Goal: Task Accomplishment & Management: Use online tool/utility

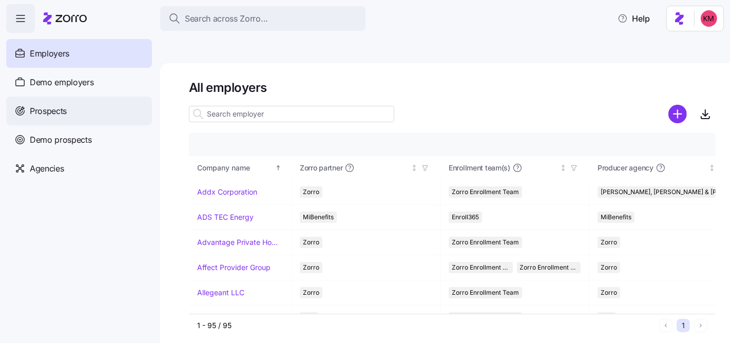
click at [63, 113] on span "Prospects" at bounding box center [48, 111] width 37 height 13
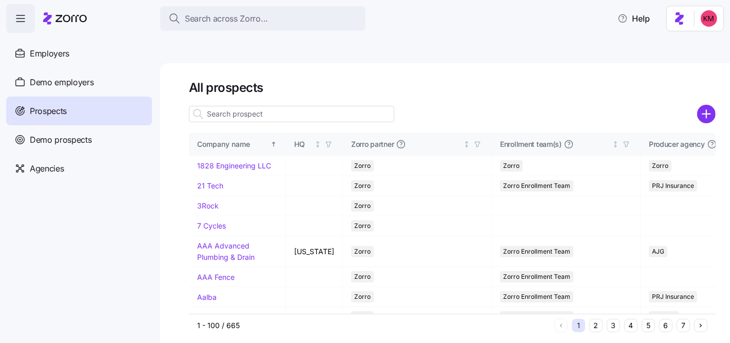
click at [634, 319] on button "4" at bounding box center [631, 325] width 13 height 13
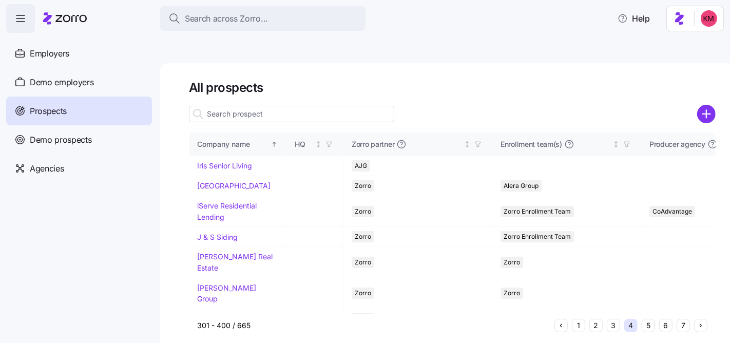
click at [650, 319] on button "5" at bounding box center [648, 325] width 13 height 13
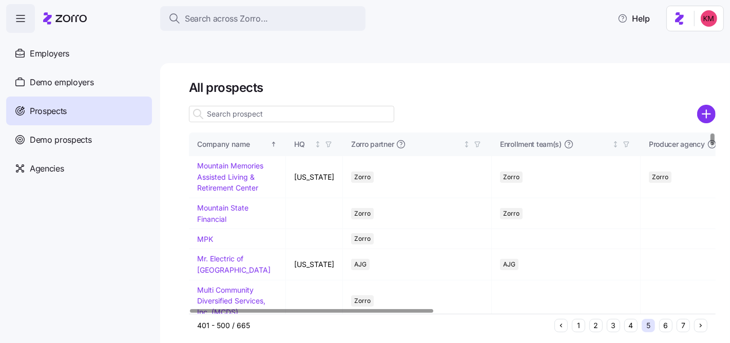
click at [633, 319] on button "4" at bounding box center [631, 325] width 13 height 13
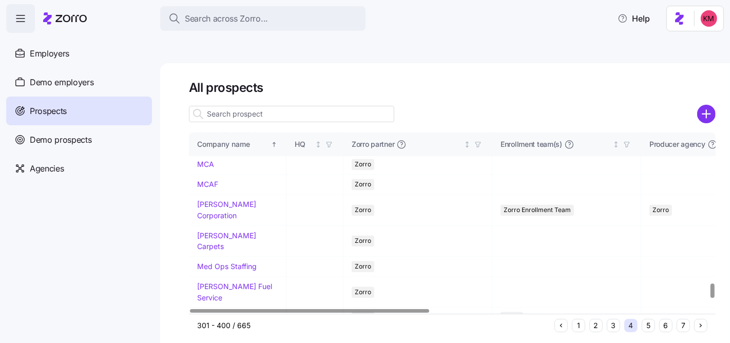
scroll to position [1963, 0]
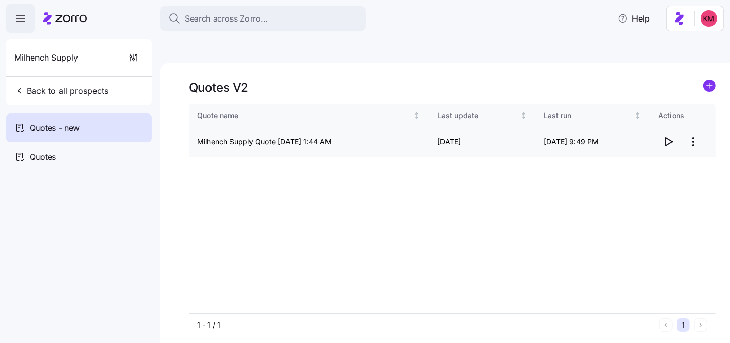
click at [669, 136] on icon "button" at bounding box center [669, 142] width 12 height 12
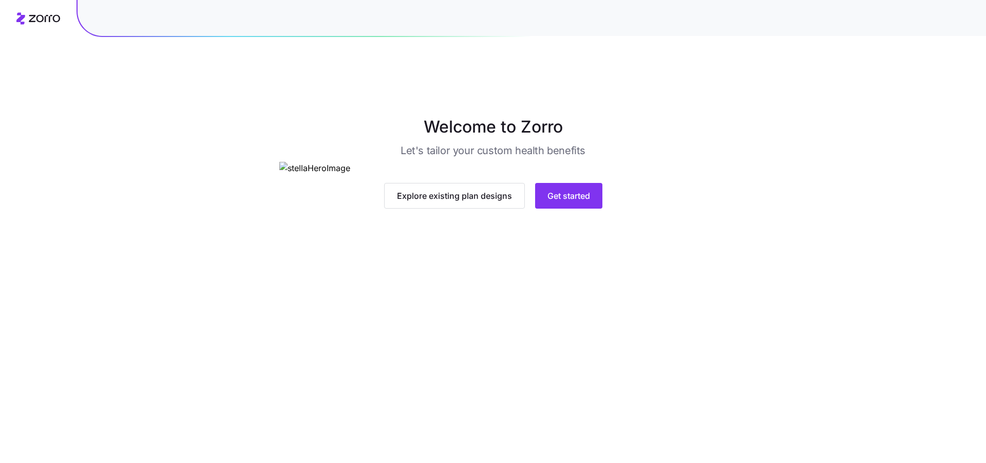
click at [554, 377] on main "Welcome to Zorro Let's tailor your custom health benefits Explore existing plan…" at bounding box center [493, 255] width 986 height 463
click at [563, 202] on span "Get started" at bounding box center [568, 196] width 43 height 12
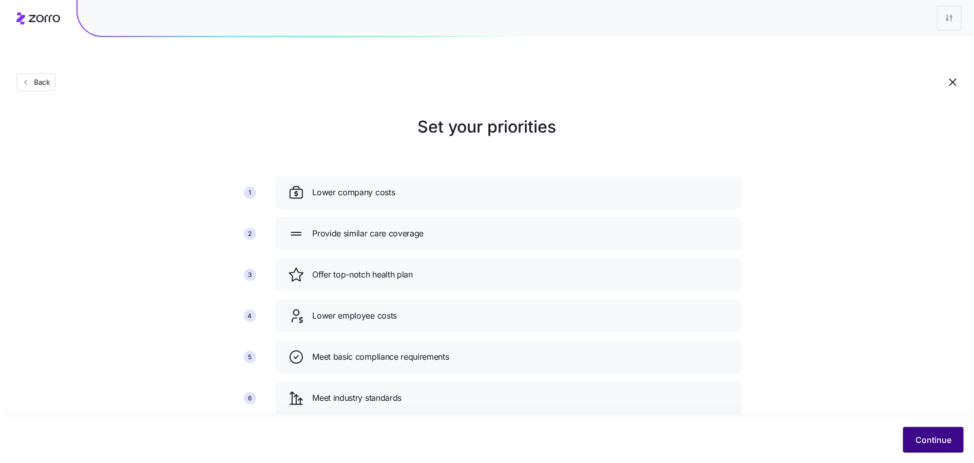
click at [943, 440] on span "Continue" at bounding box center [934, 439] width 36 height 12
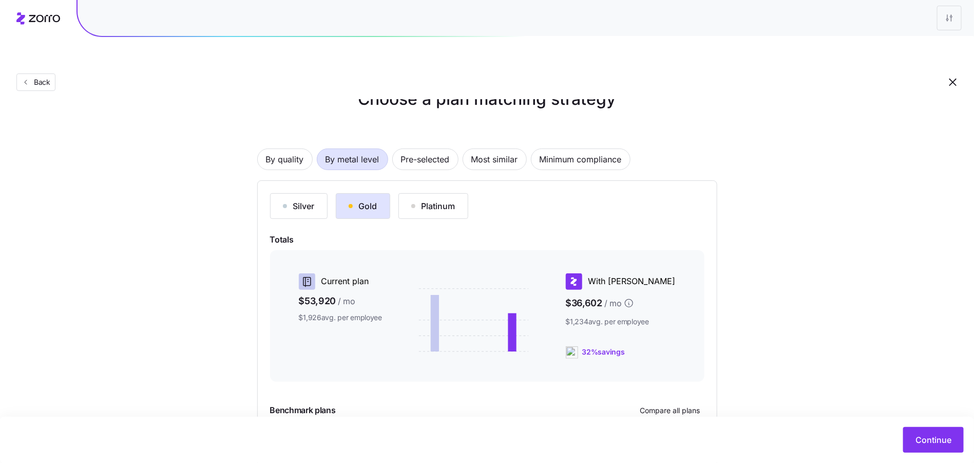
scroll to position [103, 0]
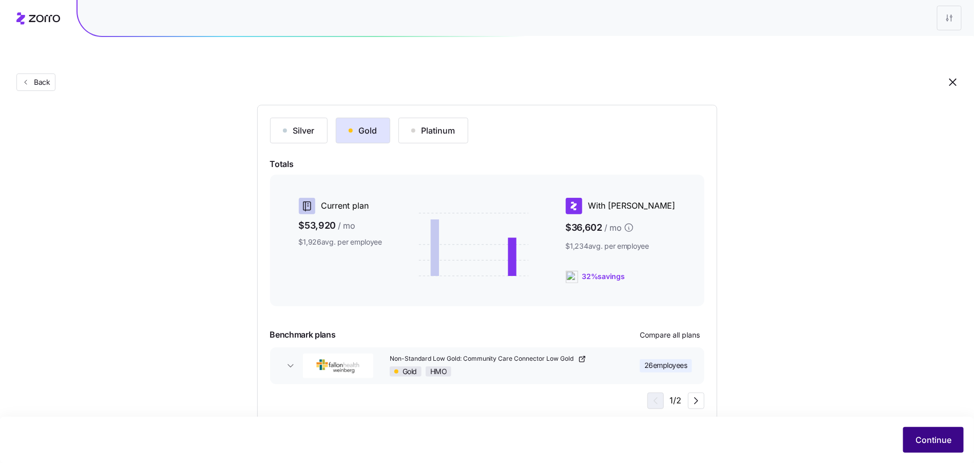
click at [923, 439] on span "Continue" at bounding box center [934, 439] width 36 height 12
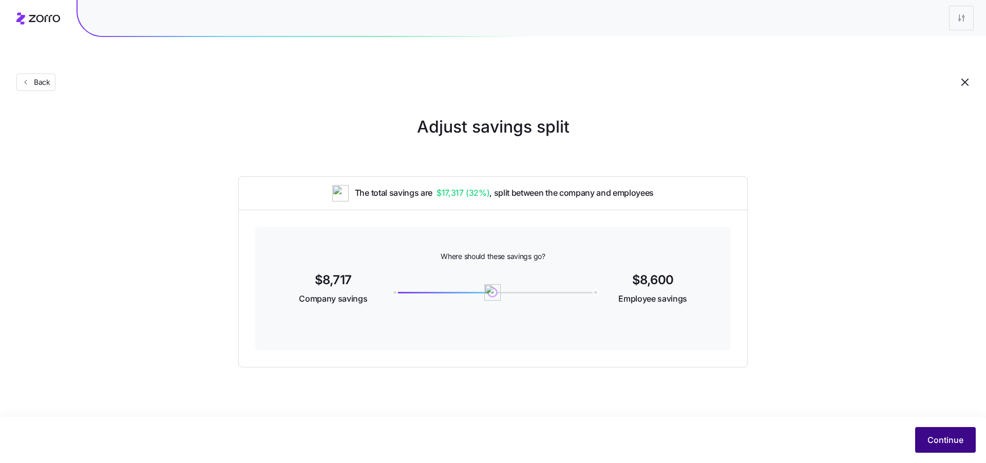
click at [947, 437] on span "Continue" at bounding box center [946, 439] width 36 height 12
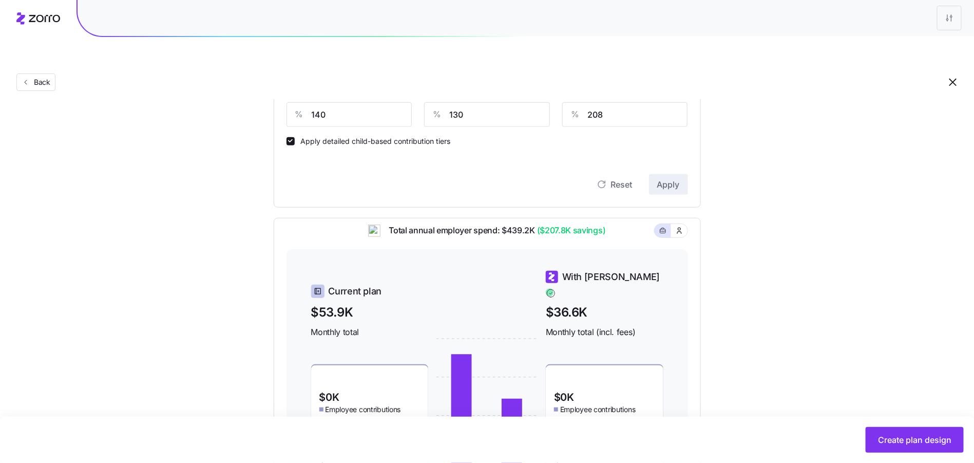
scroll to position [71, 0]
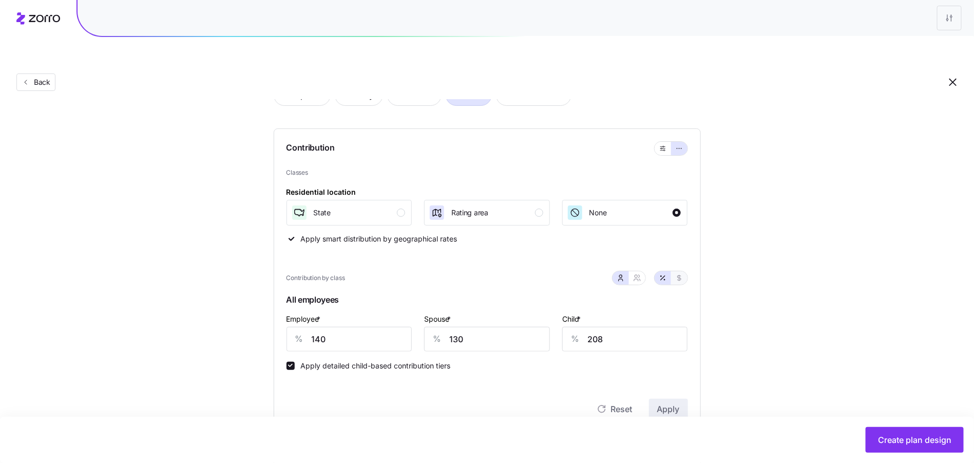
click at [681, 274] on icon "button" at bounding box center [679, 278] width 8 height 8
type input "966"
type input "898"
type input "623"
click at [376, 200] on button "State" at bounding box center [350, 213] width 126 height 26
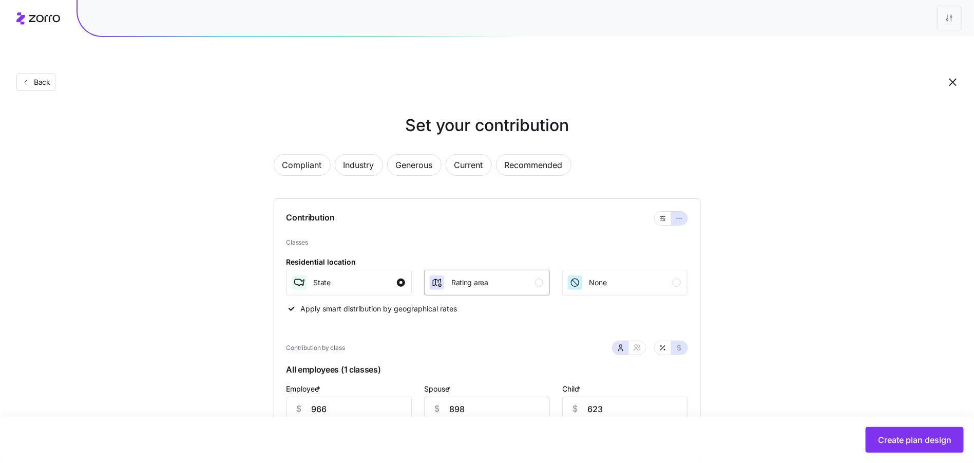
scroll to position [0, 0]
click at [449, 156] on button "Current" at bounding box center [469, 167] width 46 height 22
click at [453, 156] on button "Current" at bounding box center [469, 167] width 46 height 22
click at [511, 156] on span "Recommended" at bounding box center [534, 166] width 58 height 21
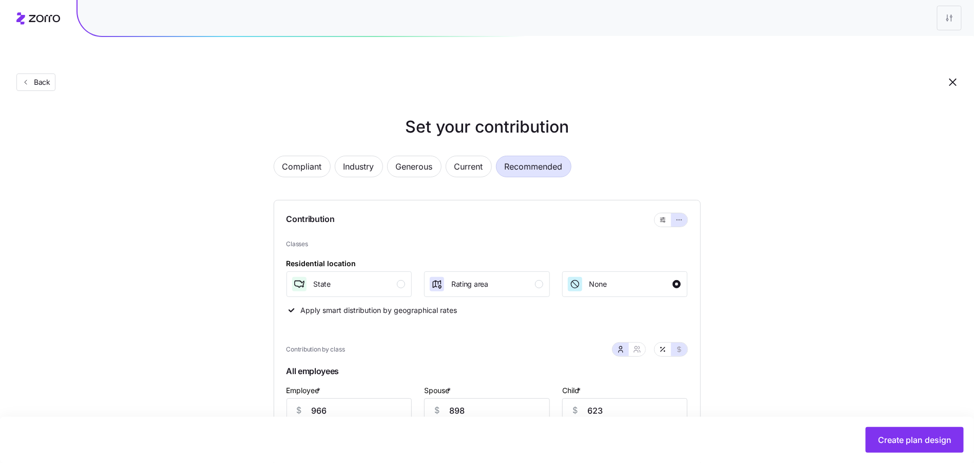
type input "766"
type input "613"
type input "267"
click at [663, 347] on icon "button" at bounding box center [663, 349] width 4 height 4
type input "111"
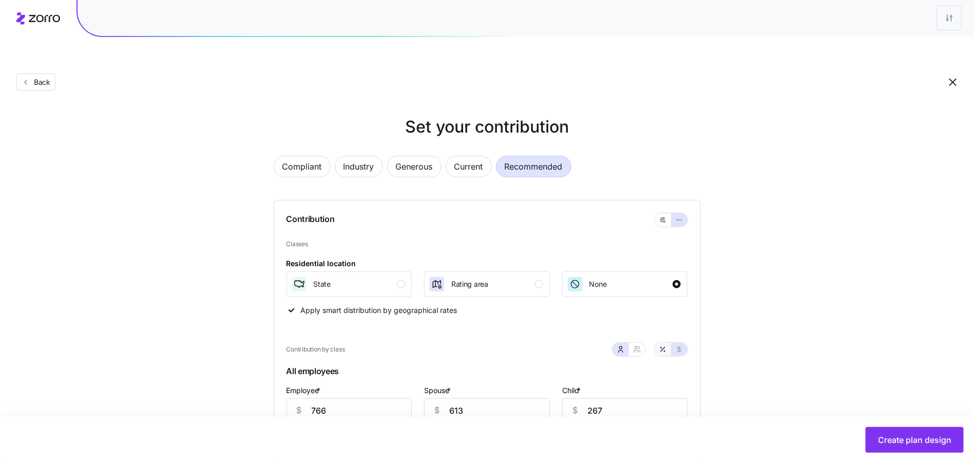
type input "89"
click at [342, 276] on div "State" at bounding box center [348, 284] width 115 height 16
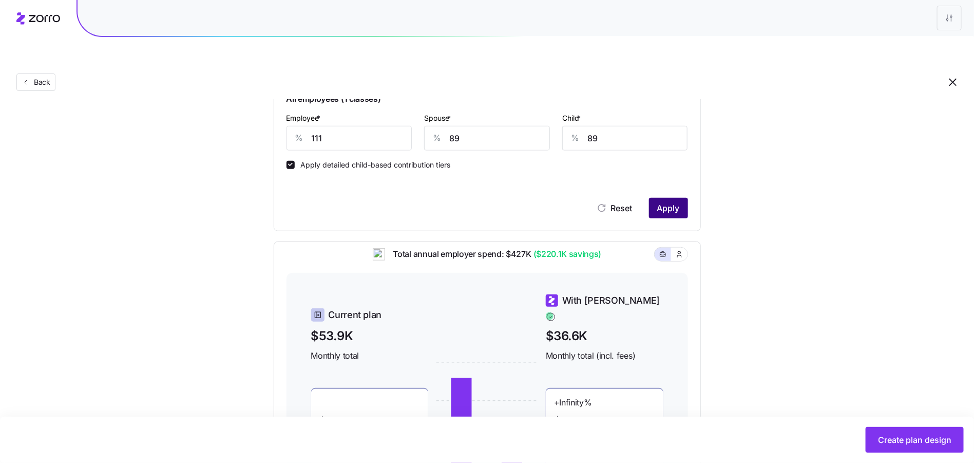
click at [662, 198] on button "Apply" at bounding box center [668, 208] width 39 height 21
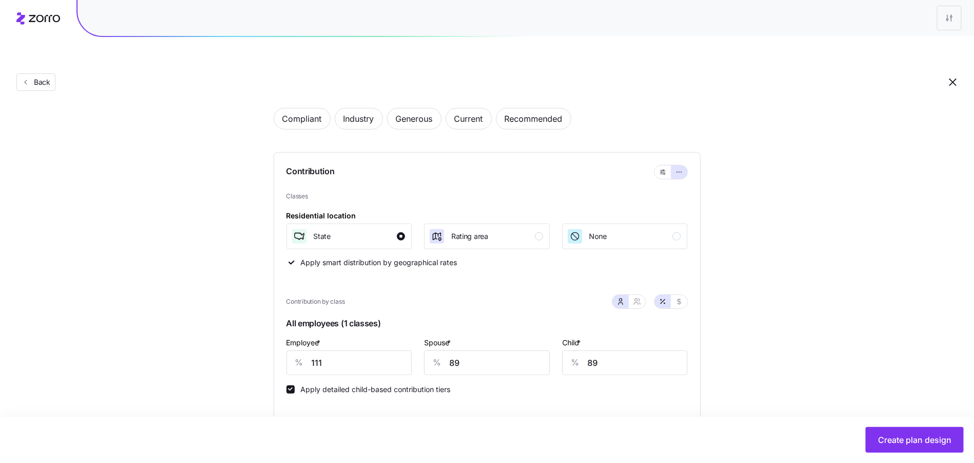
scroll to position [132, 0]
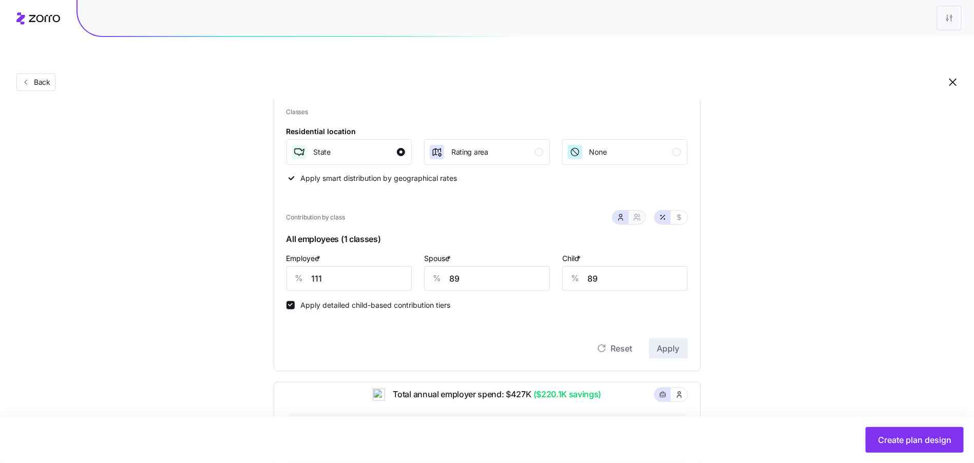
click at [635, 214] on icon "button" at bounding box center [636, 215] width 3 height 3
type input "100"
type input "102"
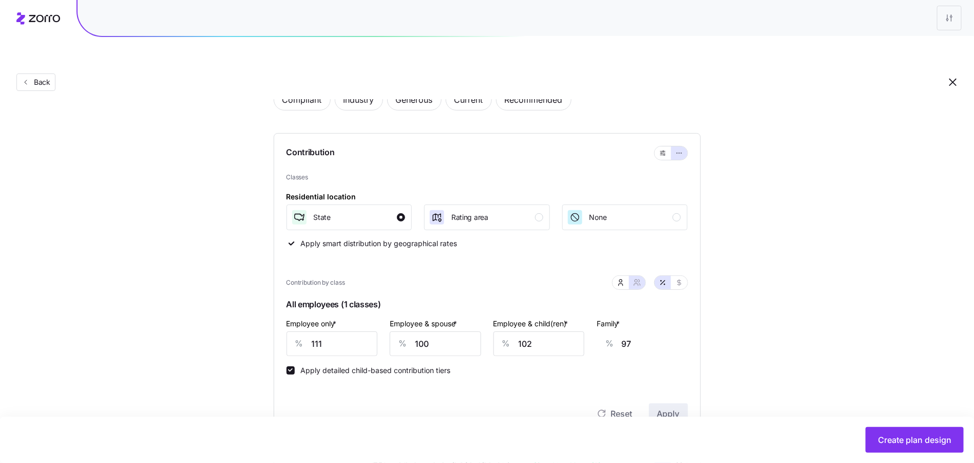
scroll to position [0, 0]
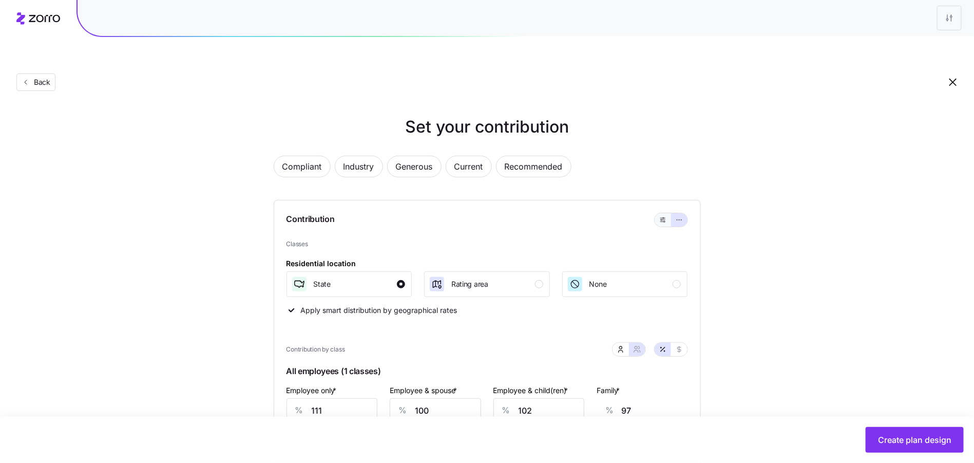
click at [665, 214] on icon "button" at bounding box center [662, 220] width 7 height 12
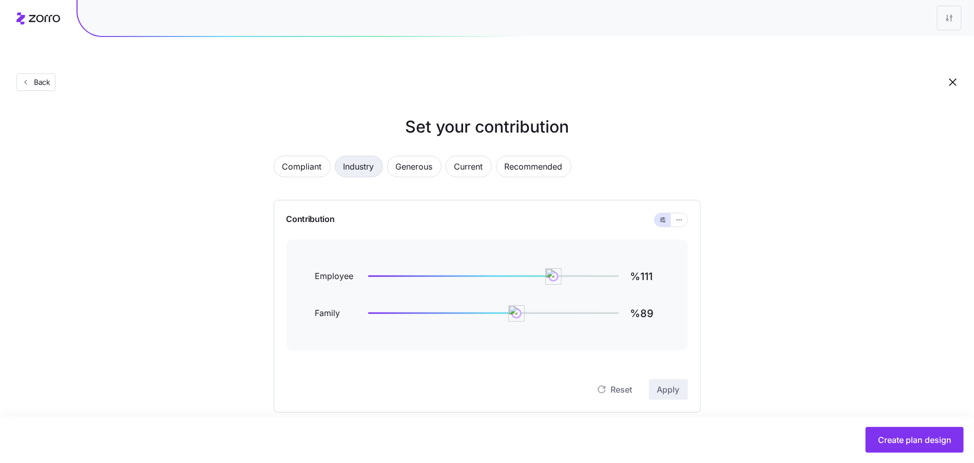
click at [369, 156] on span "Industry" at bounding box center [359, 166] width 31 height 21
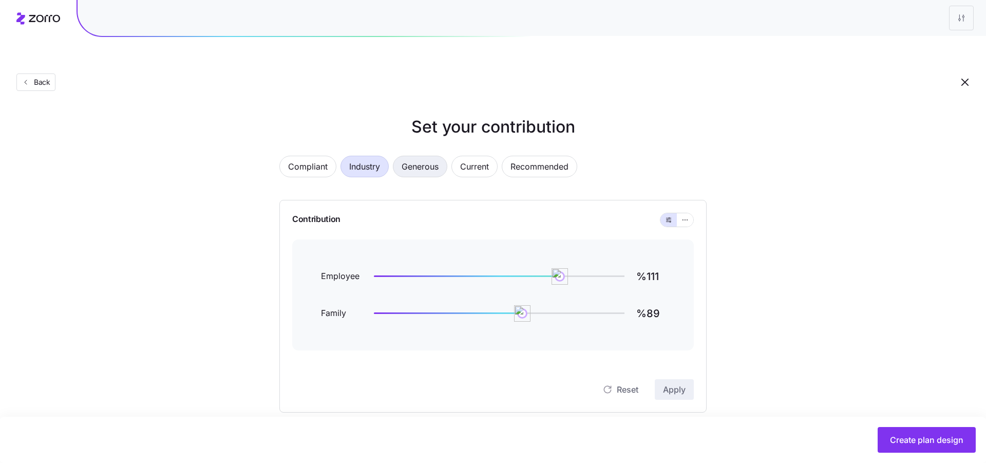
type input "%70"
type input "%51"
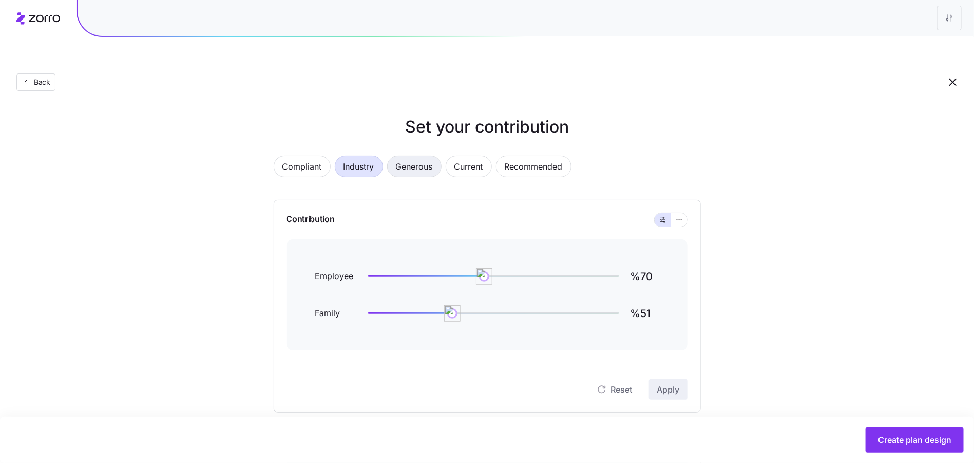
click at [437, 156] on button "Generous" at bounding box center [414, 167] width 54 height 22
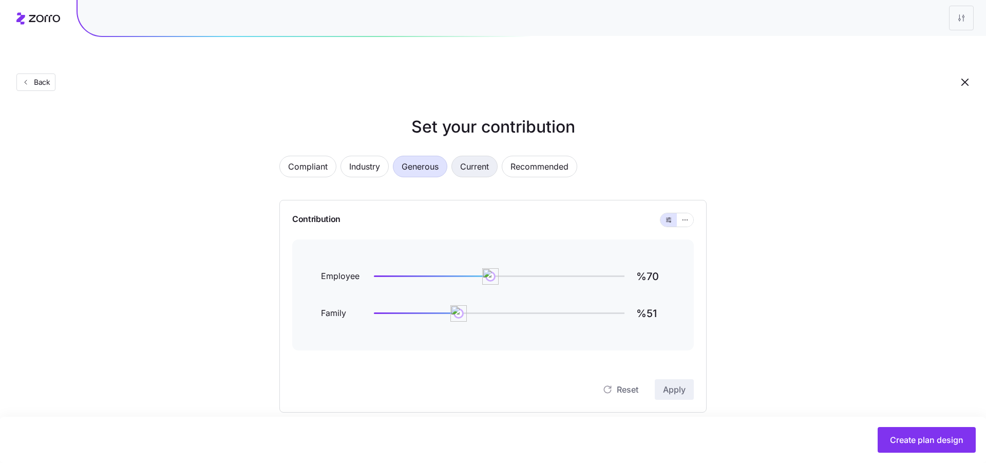
type input "%87"
type input "%61"
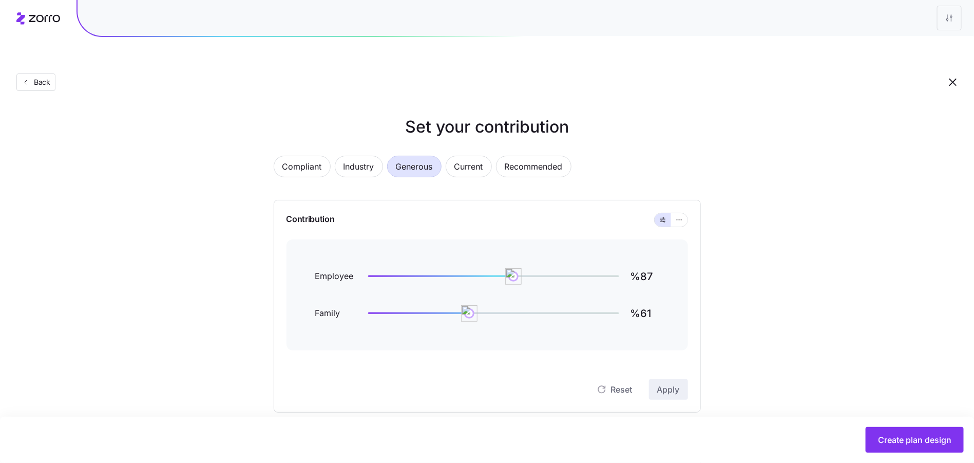
click at [493, 156] on div "Compliant Industry Generous Current Recommended" at bounding box center [487, 173] width 427 height 34
click at [533, 156] on span "Recommended" at bounding box center [534, 166] width 58 height 21
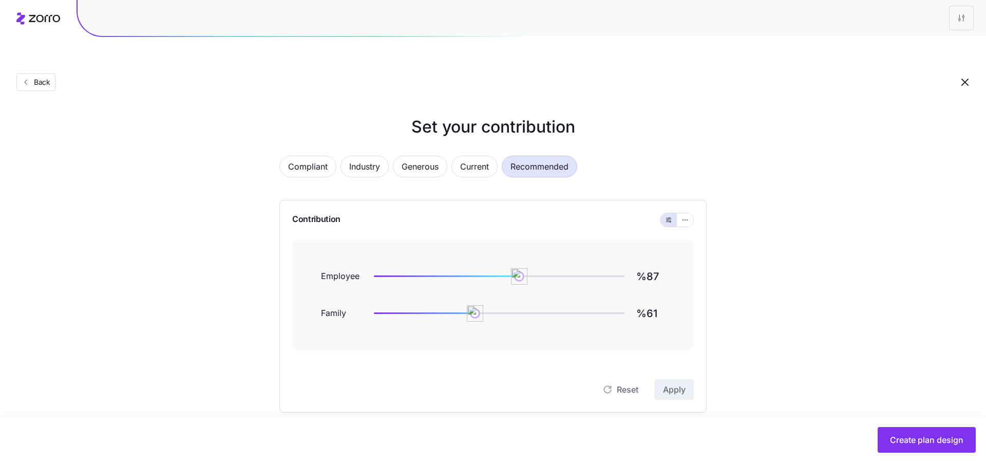
type input "%111"
type input "%89"
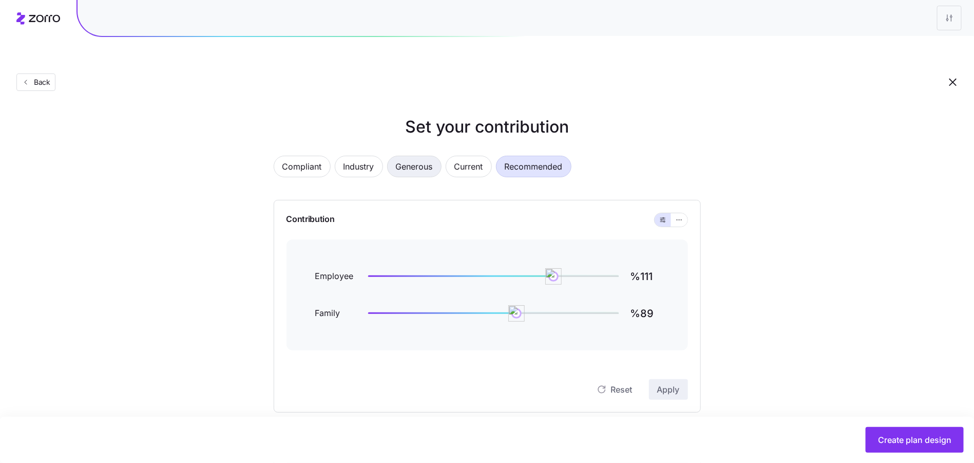
click at [424, 156] on span "Generous" at bounding box center [414, 166] width 37 height 21
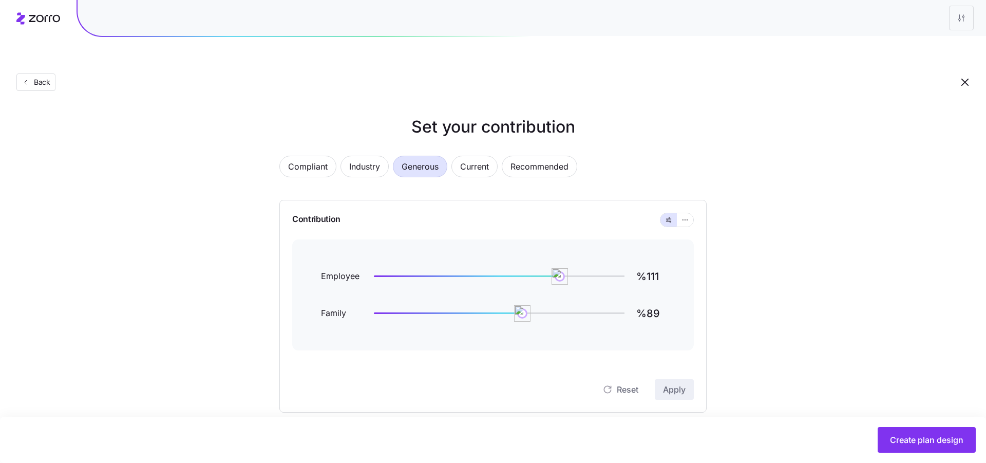
type input "%87"
type input "%61"
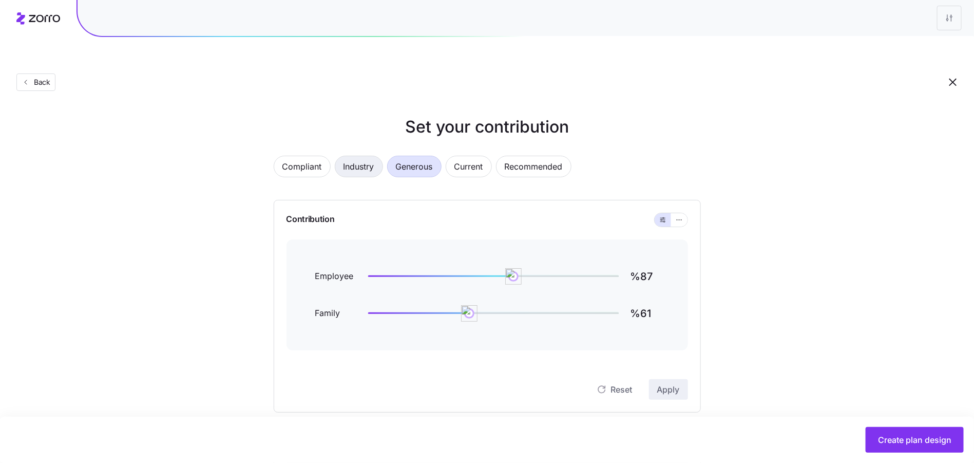
click at [355, 156] on span "Industry" at bounding box center [359, 166] width 31 height 21
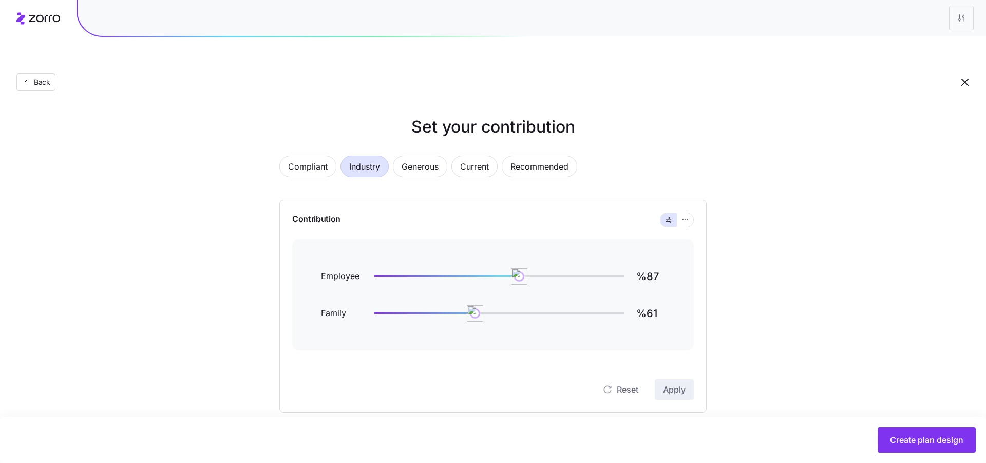
type input "%70"
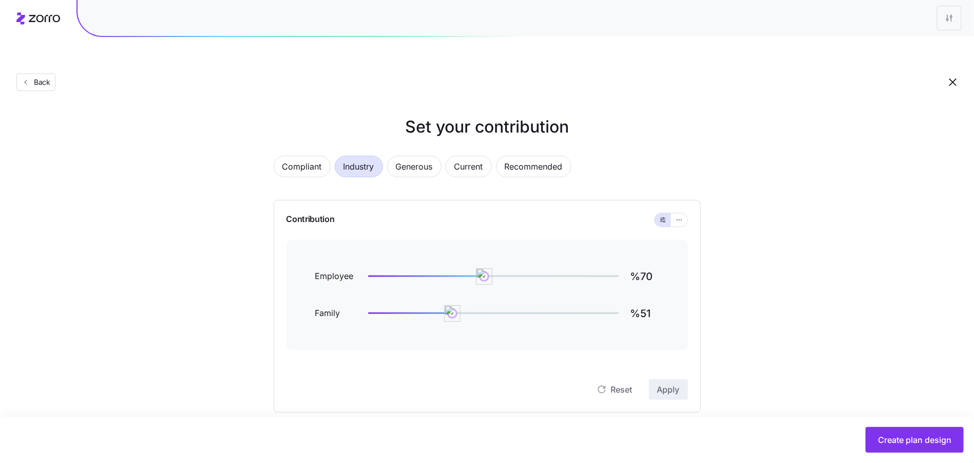
click at [330, 156] on div "Compliant Industry Generous Current Recommended" at bounding box center [487, 173] width 427 height 34
click at [324, 156] on button "Compliant" at bounding box center [302, 167] width 57 height 22
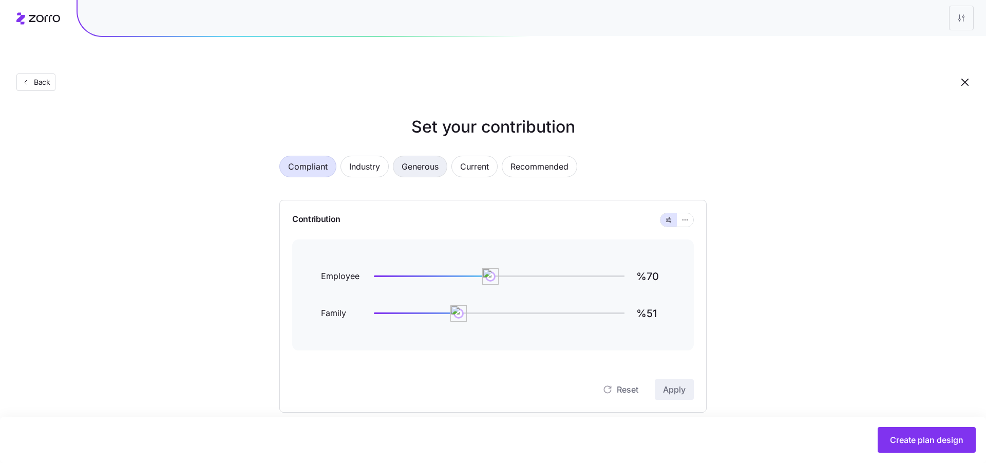
type input "%0"
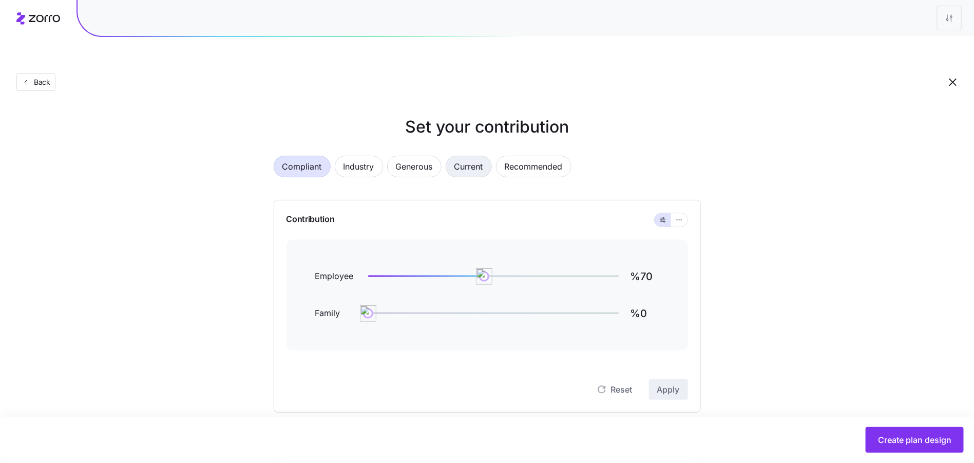
click at [457, 156] on span "Current" at bounding box center [469, 166] width 29 height 21
click at [547, 156] on span "Recommended" at bounding box center [534, 166] width 58 height 21
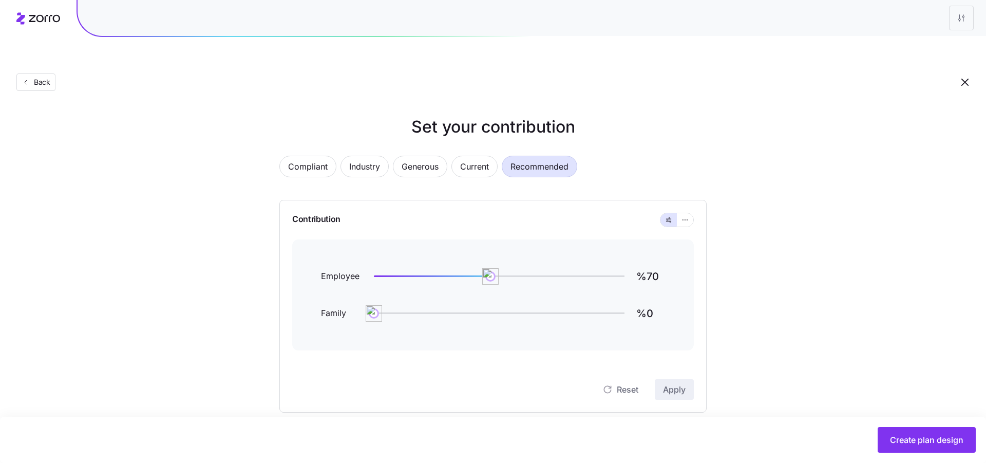
type input "%111"
type input "%89"
type input "%140"
type input "%169"
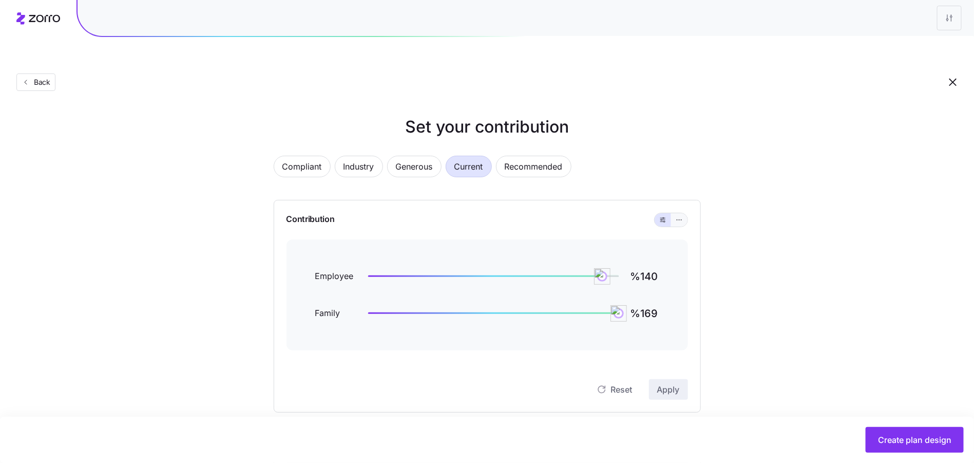
click at [684, 213] on button "button" at bounding box center [679, 219] width 16 height 13
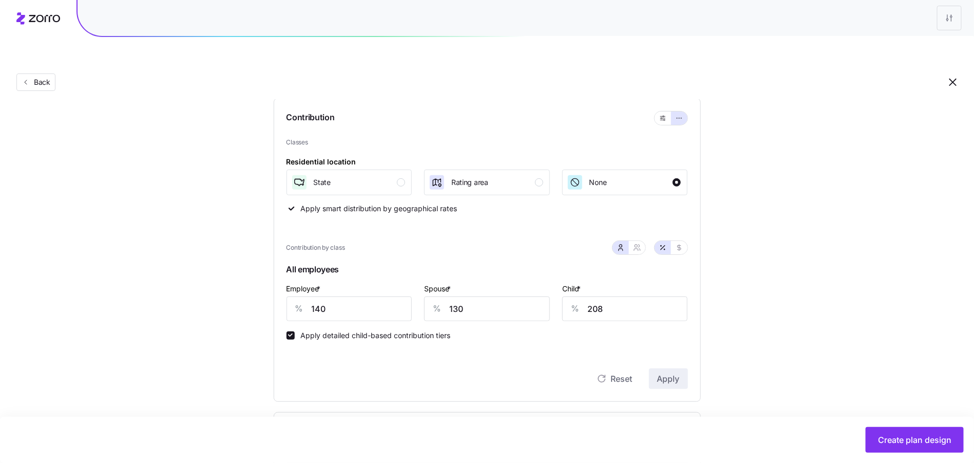
scroll to position [100, 0]
click at [644, 243] on button "button" at bounding box center [637, 249] width 16 height 13
type input "135"
type input "168"
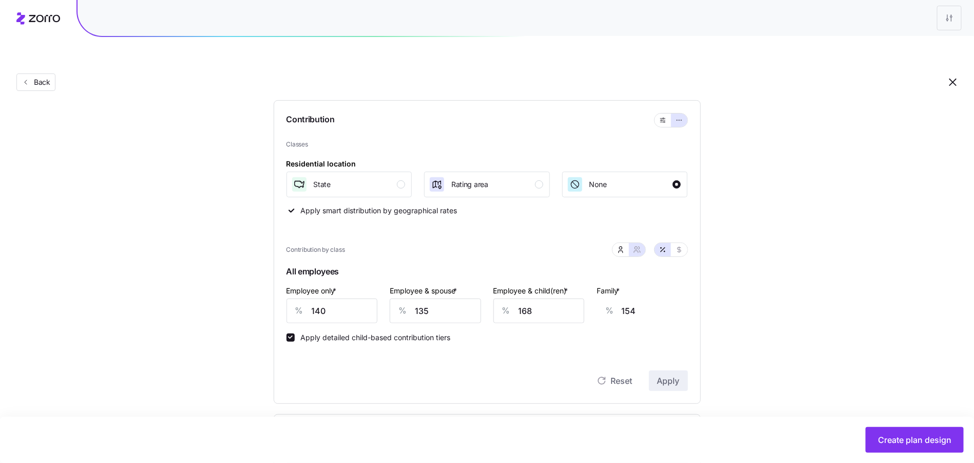
click at [737, 271] on div "Set your contribution Compliant Industry Generous Current Recommended Contribut…" at bounding box center [487, 365] width 509 height 701
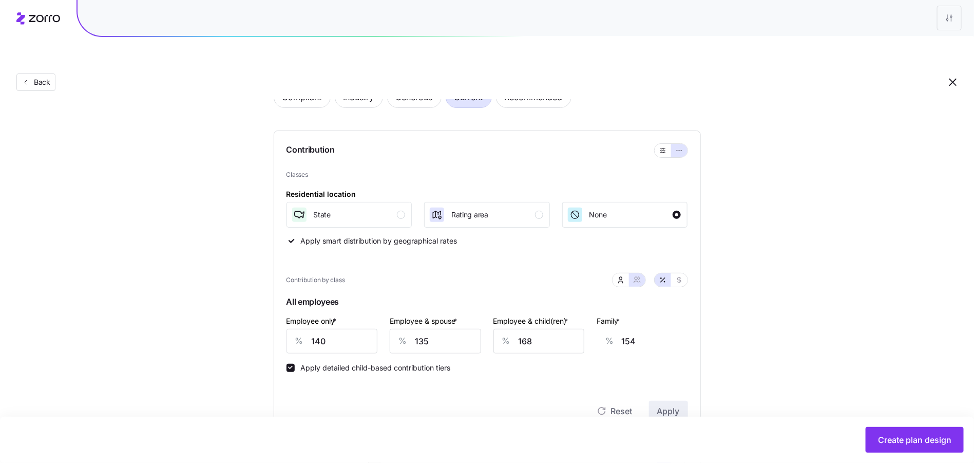
scroll to position [0, 0]
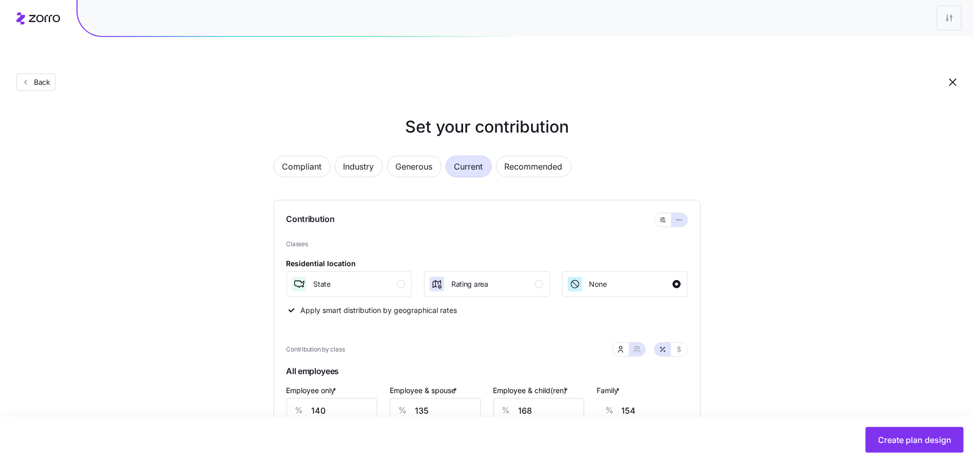
click at [441, 156] on div "Compliant Industry Generous Current Recommended" at bounding box center [487, 173] width 427 height 34
click at [428, 156] on span "Generous" at bounding box center [414, 166] width 37 height 21
type input "87"
type input "74"
type input "76"
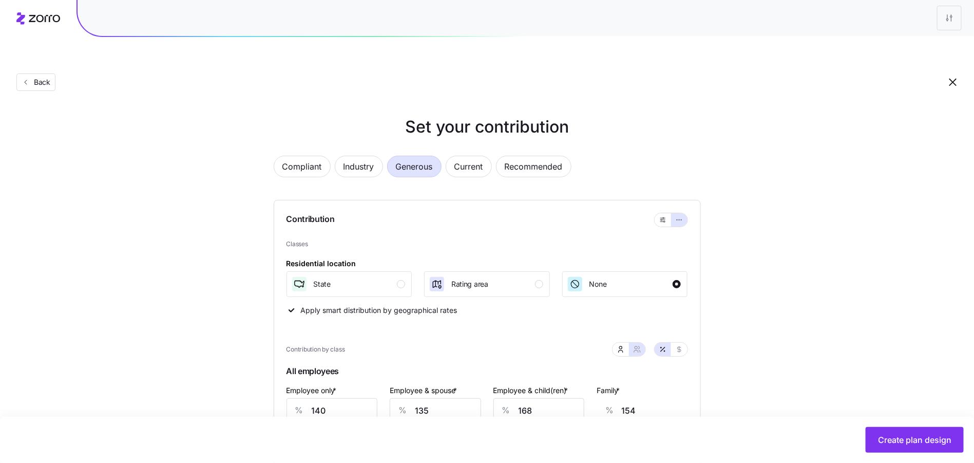
type input "70"
click at [535, 156] on span "Recommended" at bounding box center [534, 166] width 58 height 21
type input "111"
type input "100"
type input "102"
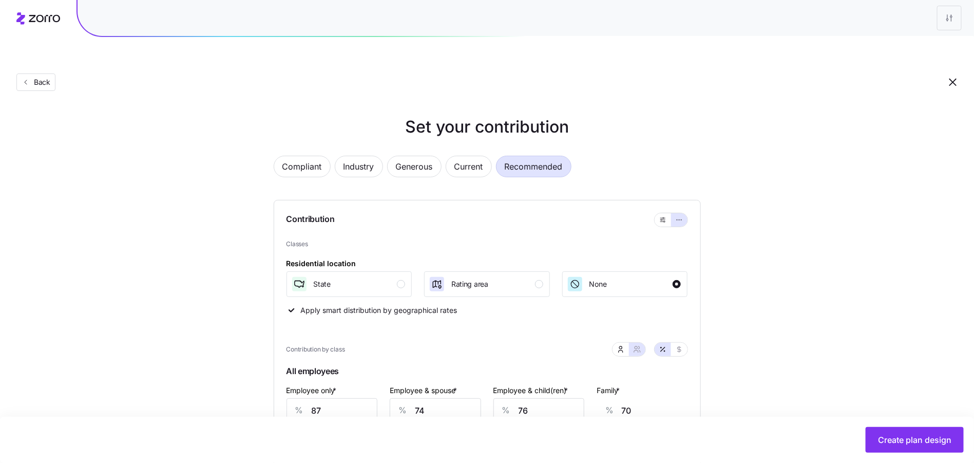
type input "97"
click at [664, 214] on icon "button" at bounding box center [662, 220] width 7 height 12
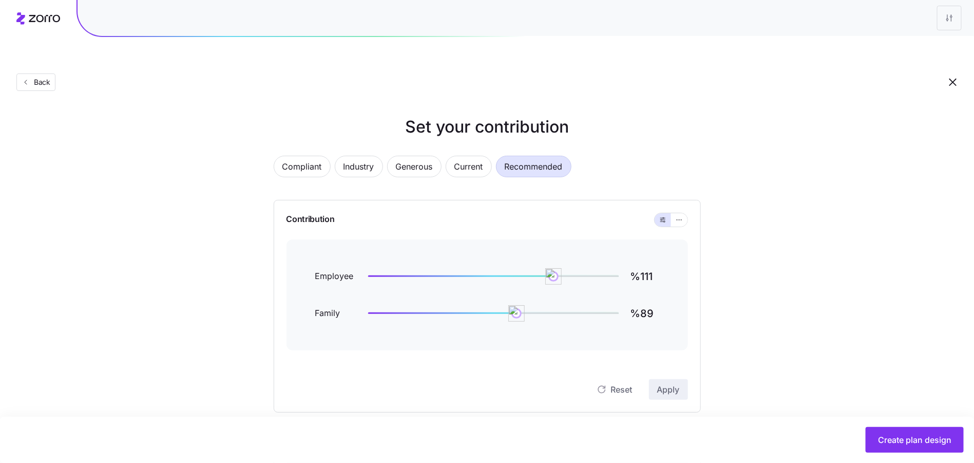
click at [553, 156] on span "Recommended" at bounding box center [534, 166] width 58 height 21
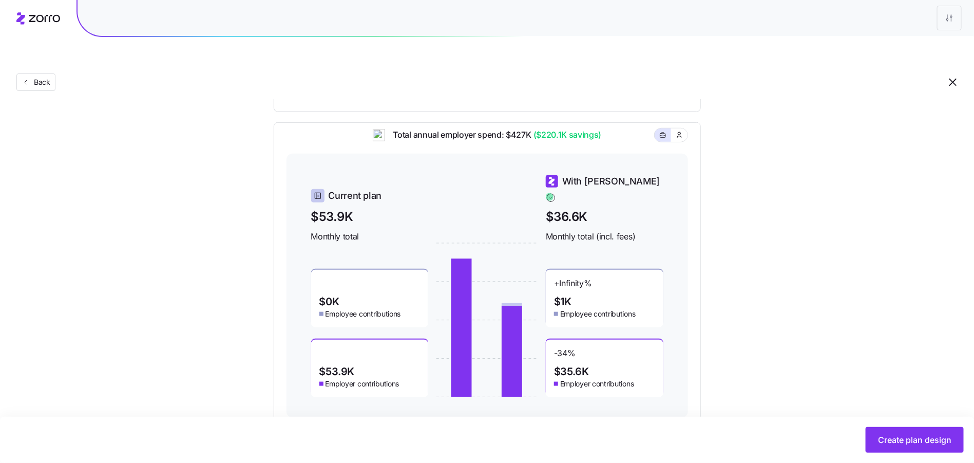
scroll to position [303, 0]
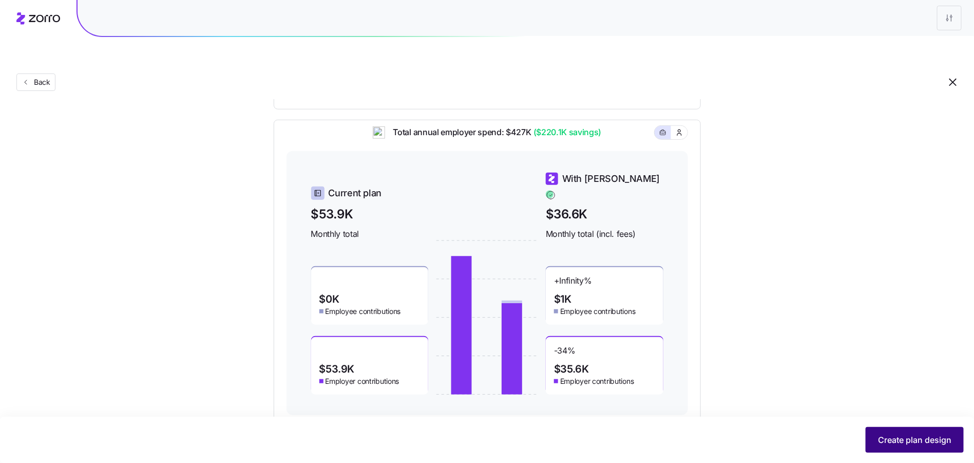
click at [918, 436] on span "Create plan design" at bounding box center [914, 439] width 73 height 12
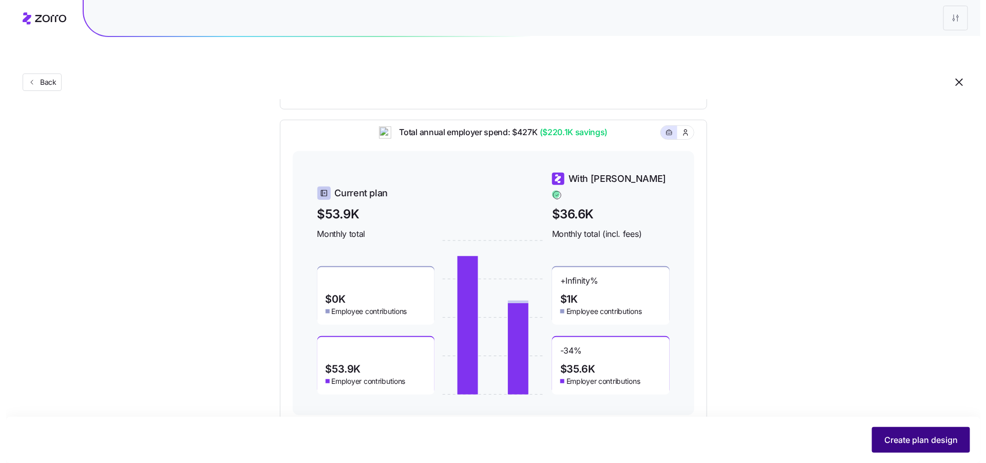
scroll to position [0, 0]
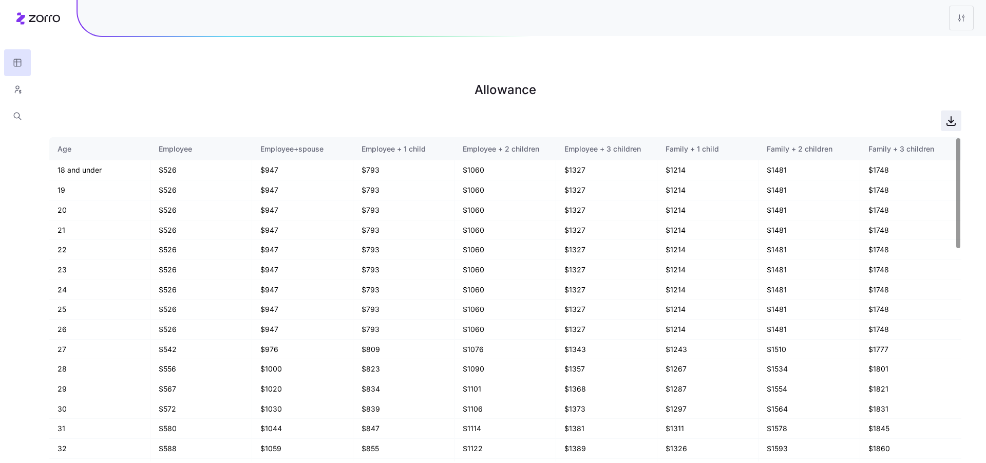
click at [949, 115] on icon "button" at bounding box center [951, 121] width 12 height 12
click at [9, 86] on button "button" at bounding box center [17, 89] width 27 height 27
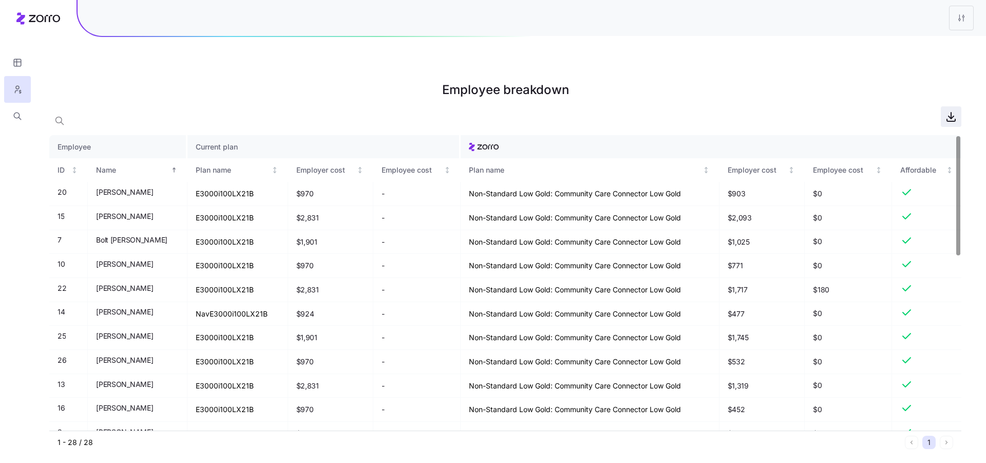
click at [954, 110] on icon "button" at bounding box center [951, 116] width 12 height 12
